Goal: Information Seeking & Learning: Check status

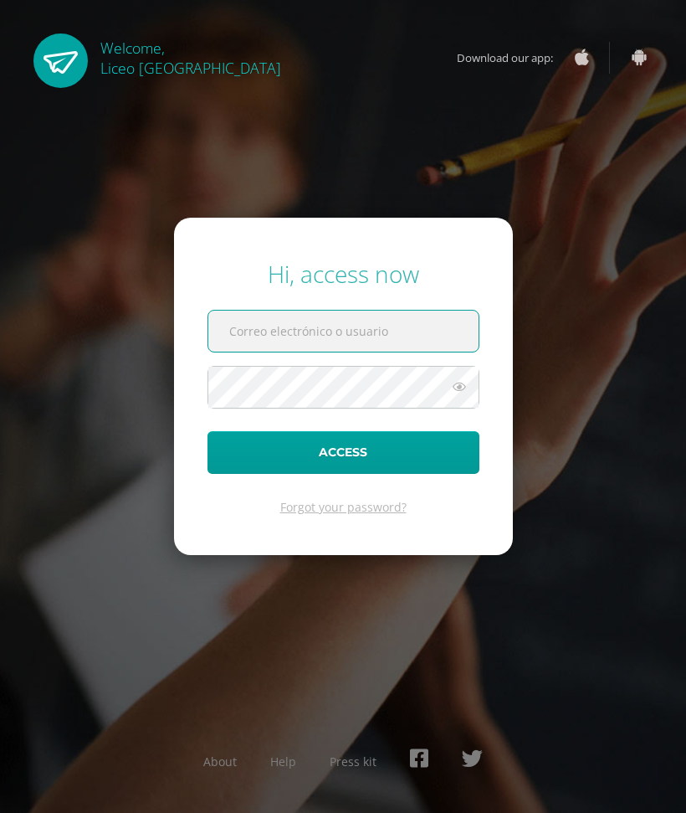
click at [387, 340] on input "text" at bounding box center [343, 330] width 270 height 41
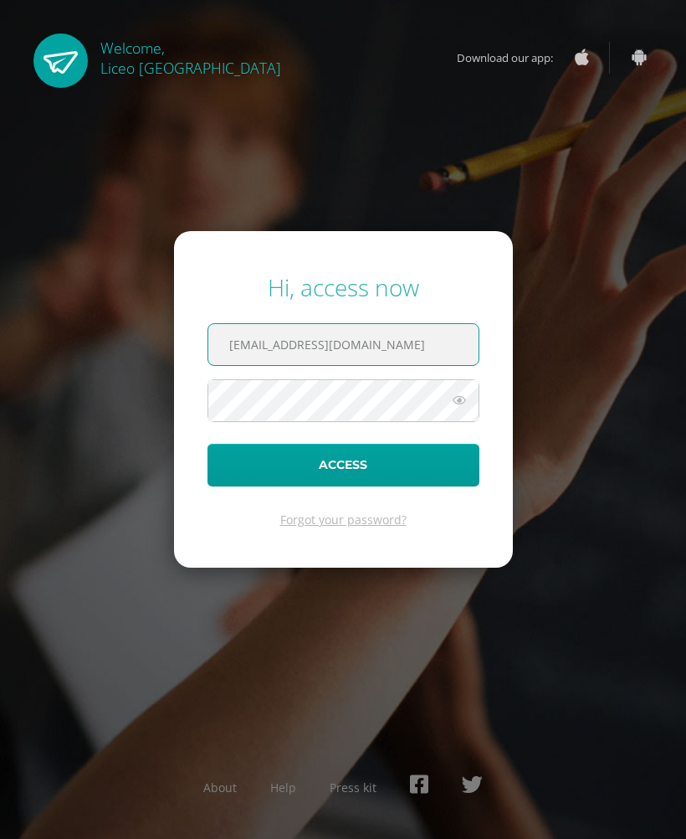
type input "[EMAIL_ADDRESS][DOMAIN_NAME]"
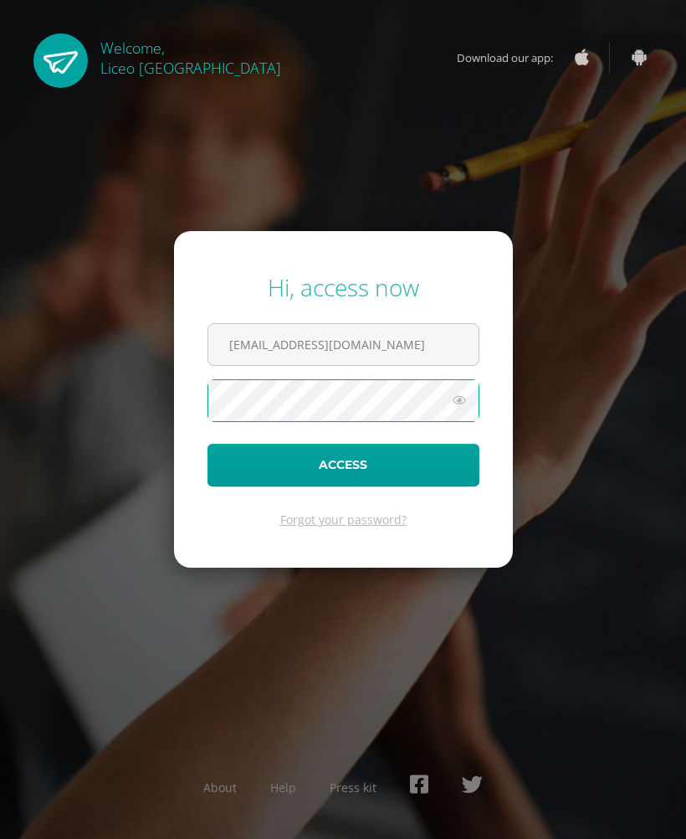
click at [388, 471] on button "Access" at bounding box center [344, 465] width 272 height 43
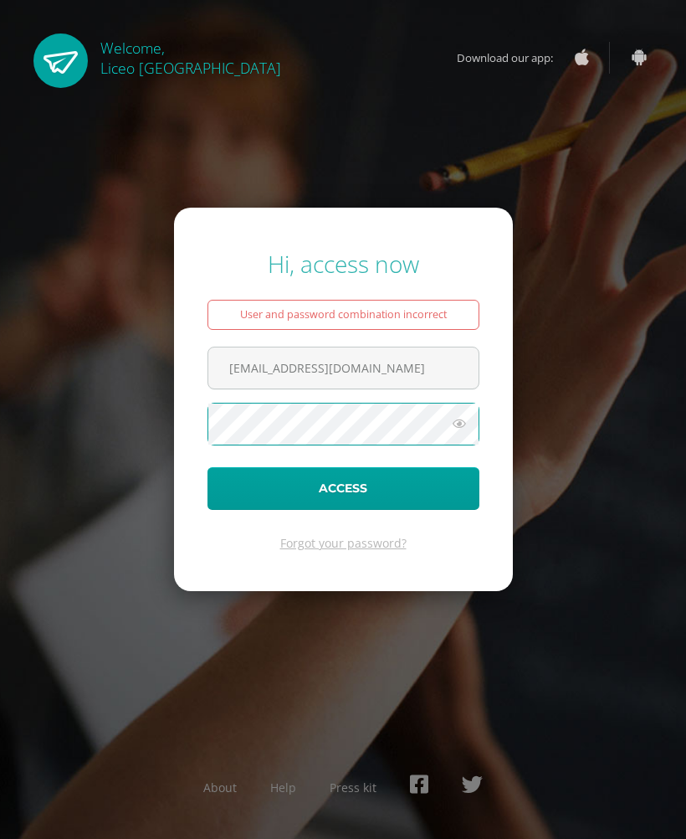
click at [464, 428] on icon at bounding box center [460, 423] width 22 height 20
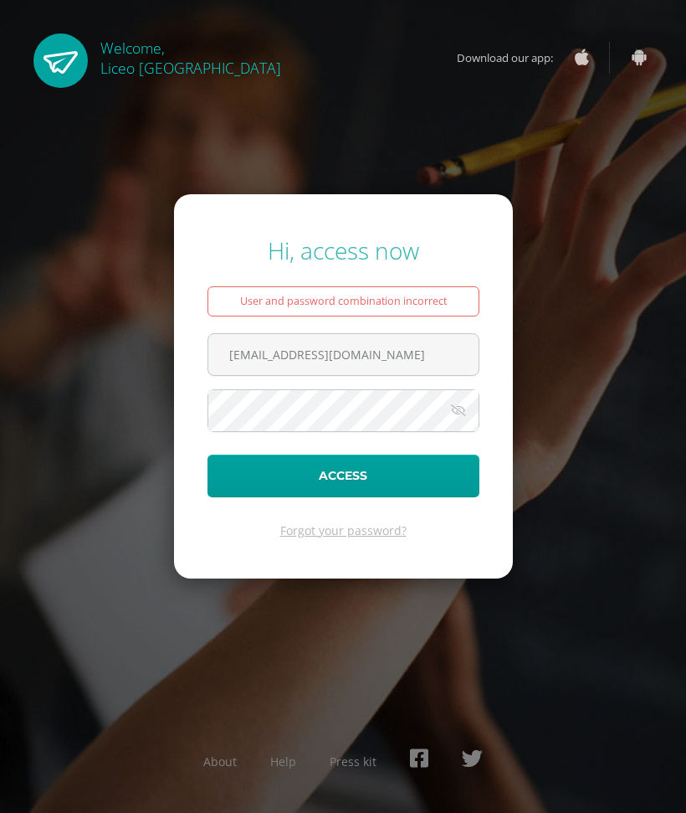
click at [345, 481] on button "Access" at bounding box center [344, 475] width 272 height 43
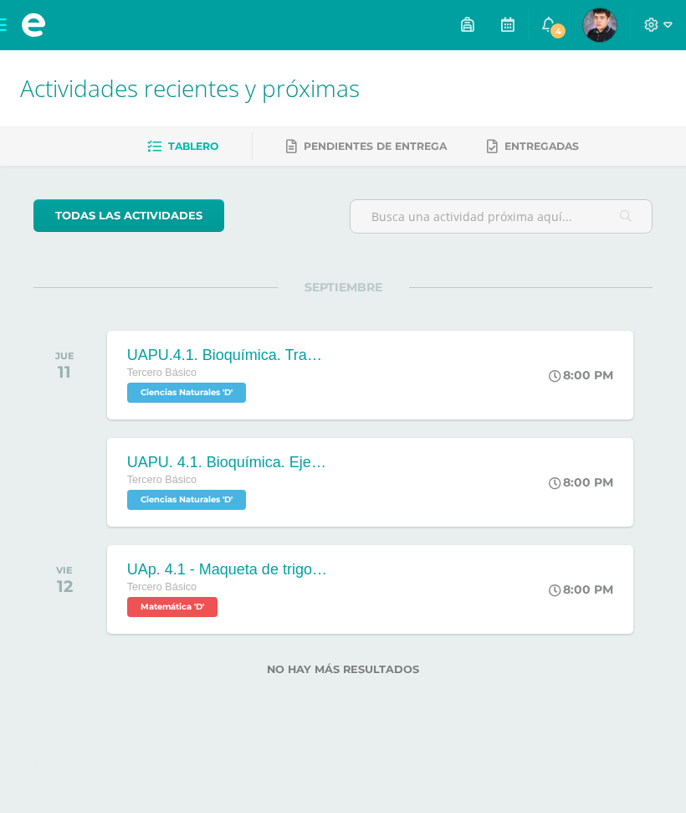
click at [560, 22] on span "4" at bounding box center [558, 31] width 18 height 18
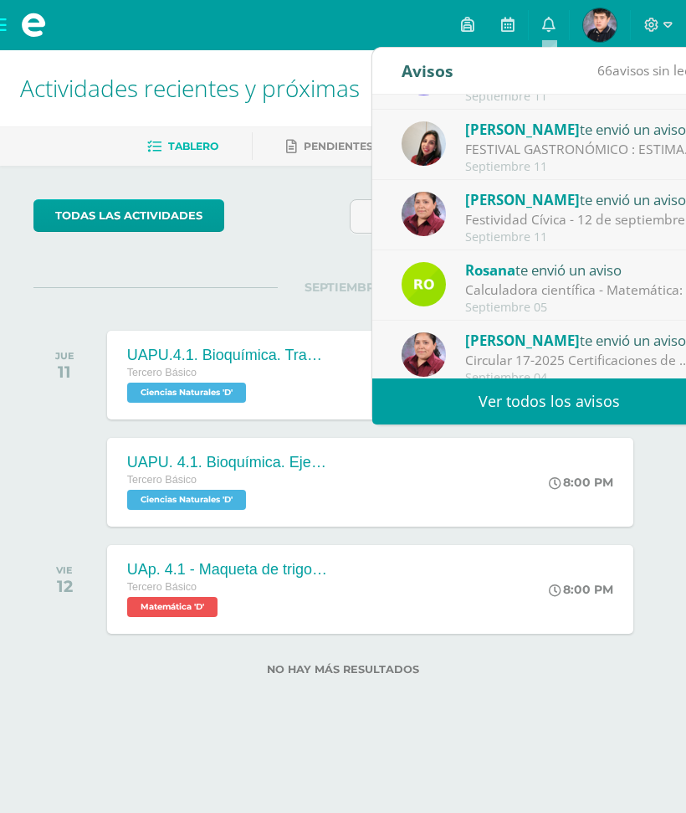
scroll to position [124, 0]
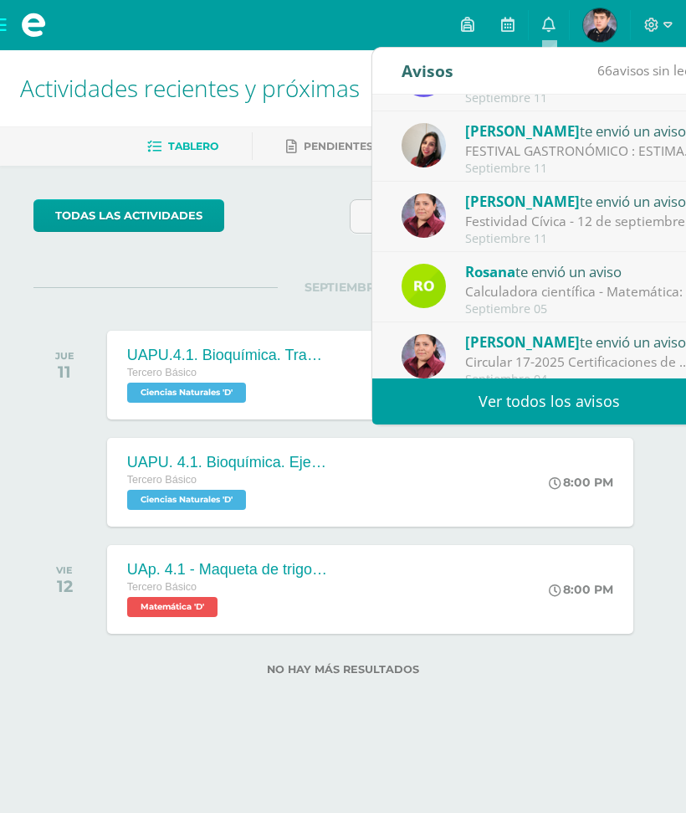
click at [589, 401] on link "Ver todos los avisos" at bounding box center [549, 401] width 354 height 46
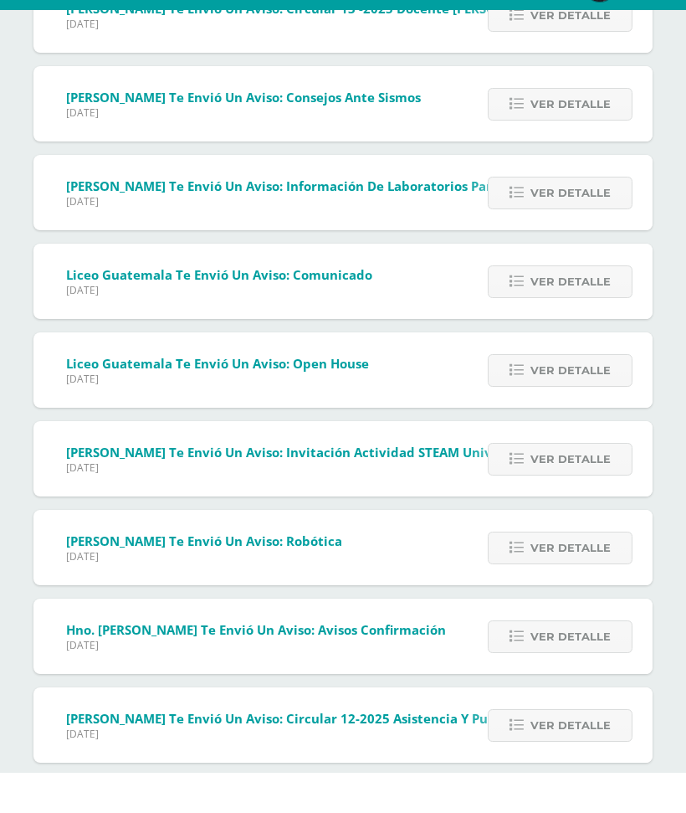
scroll to position [5370, 0]
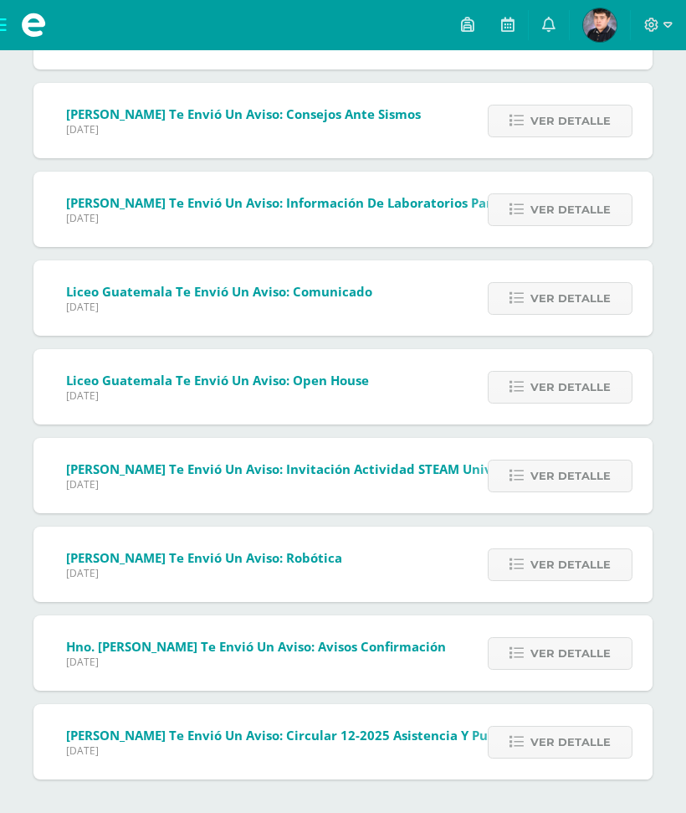
click at [366, 286] on span "Liceo Guatemala te envió un aviso: Comunicado" at bounding box center [219, 291] width 306 height 17
click at [537, 298] on span "Ver detalle" at bounding box center [571, 298] width 80 height 31
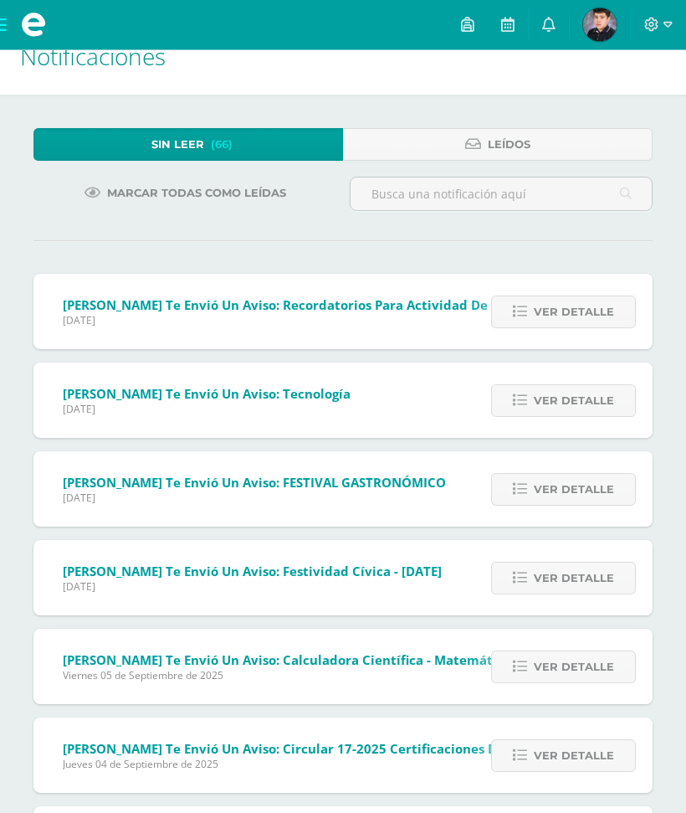
scroll to position [0, 0]
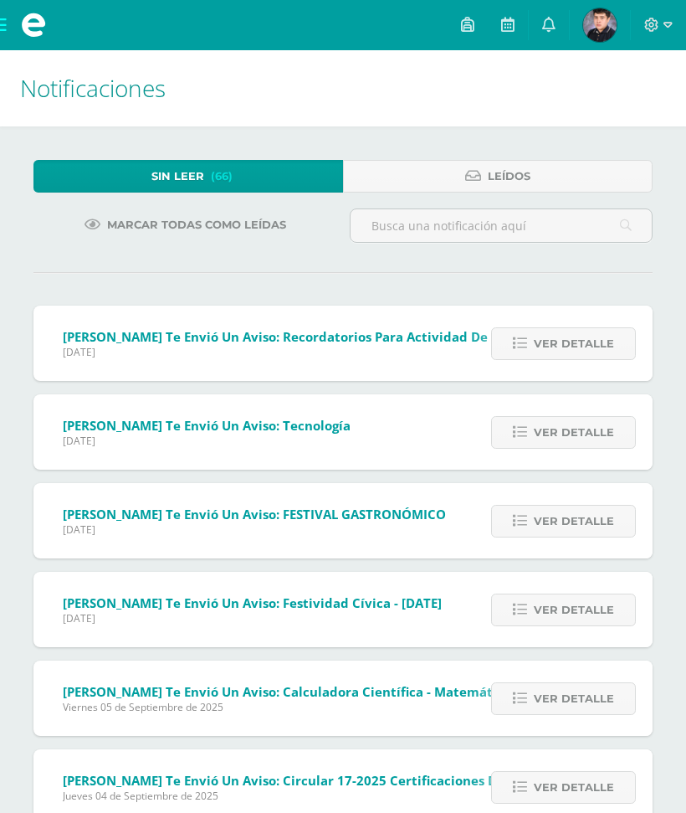
click at [487, 184] on link "Leídos" at bounding box center [498, 176] width 310 height 33
click at [482, 167] on link "Leídos" at bounding box center [498, 176] width 310 height 33
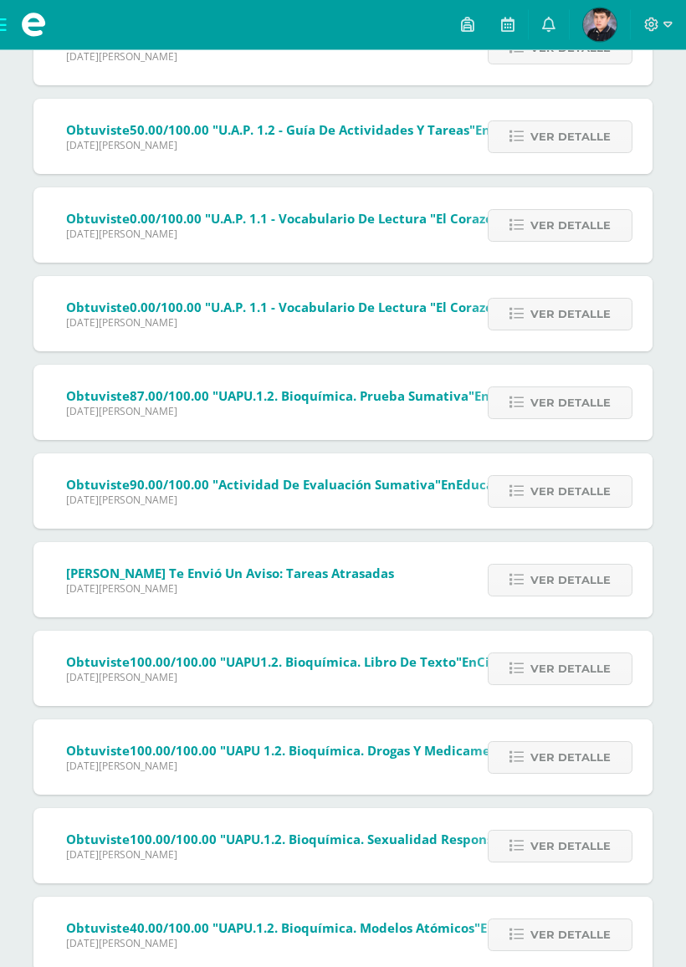
scroll to position [10851, 0]
click at [473, 24] on icon at bounding box center [467, 24] width 13 height 15
click at [607, 33] on img at bounding box center [599, 24] width 33 height 33
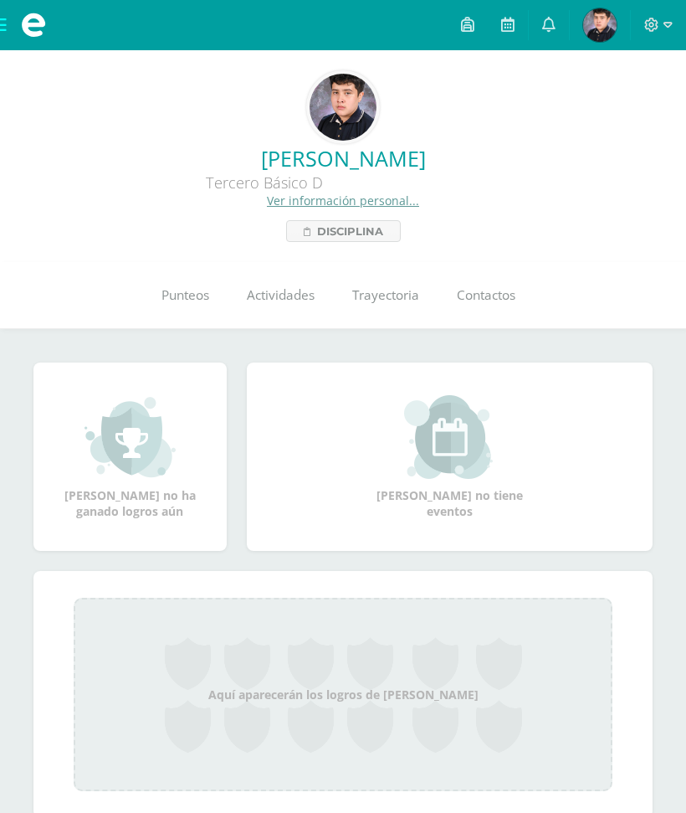
click at [178, 298] on span "Punteos" at bounding box center [186, 295] width 48 height 18
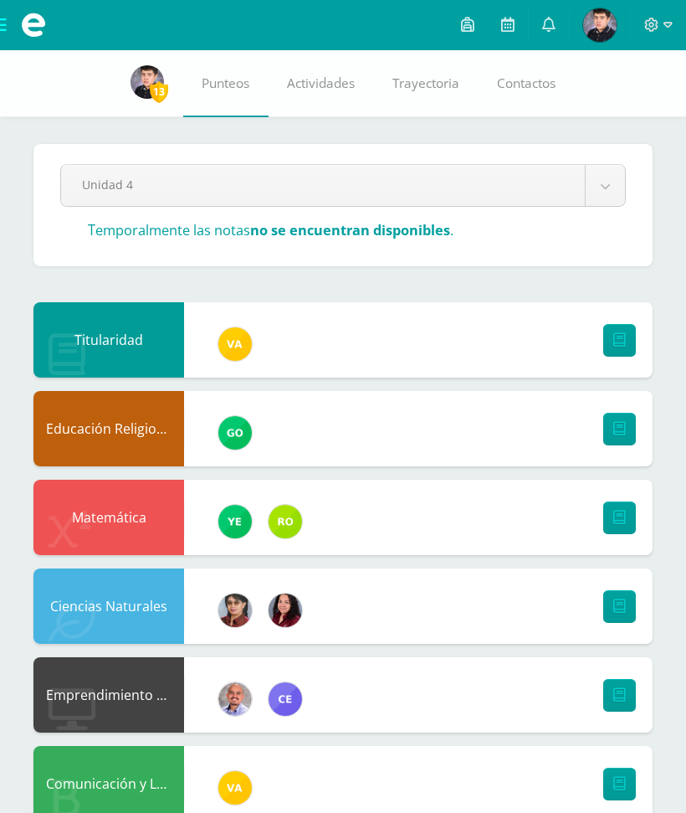
click at [619, 610] on icon at bounding box center [619, 606] width 13 height 14
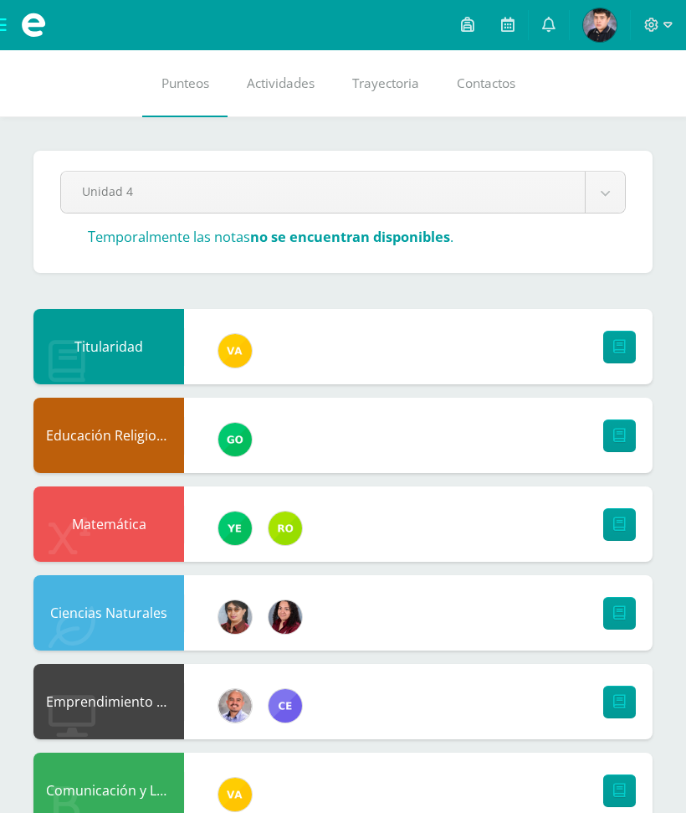
click at [391, 82] on span "Trayectoria" at bounding box center [385, 83] width 67 height 18
